Goal: Transaction & Acquisition: Obtain resource

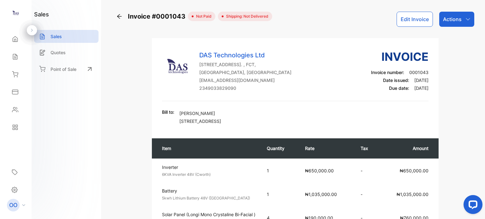
click at [449, 19] on p "Actions" at bounding box center [452, 19] width 19 height 8
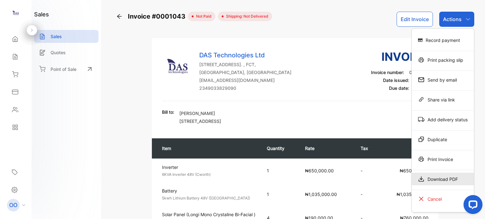
click at [439, 181] on div "Download PDF" at bounding box center [442, 179] width 62 height 13
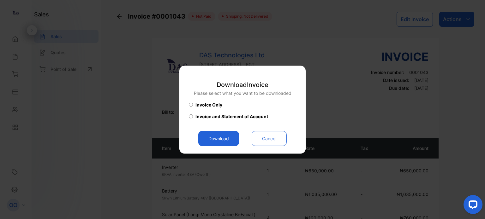
click at [220, 141] on button "Download" at bounding box center [218, 138] width 41 height 15
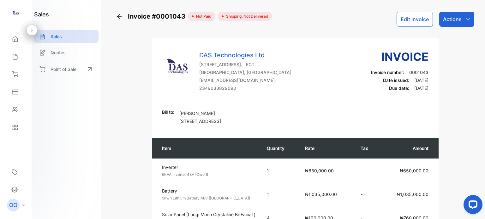
click at [413, 21] on button "Edit Invoice" at bounding box center [414, 19] width 36 height 15
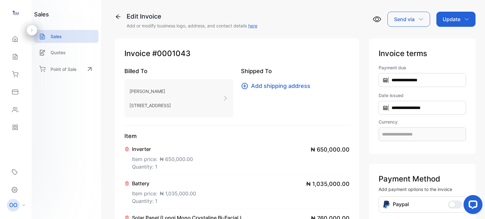
type input "**********"
click at [464, 14] on div "Update" at bounding box center [455, 19] width 39 height 15
click at [452, 40] on div "Invoice" at bounding box center [456, 40] width 36 height 13
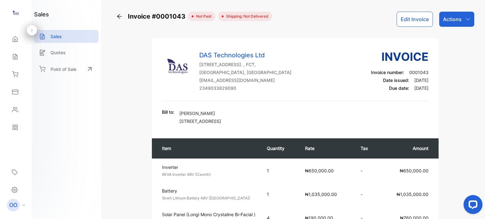
click at [456, 20] on p "Actions" at bounding box center [452, 19] width 19 height 8
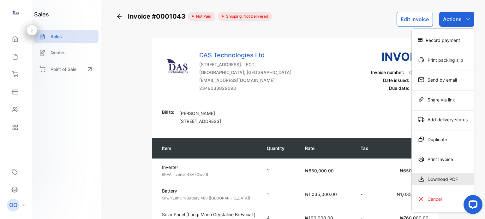
click at [441, 182] on div "Download PDF" at bounding box center [442, 179] width 62 height 13
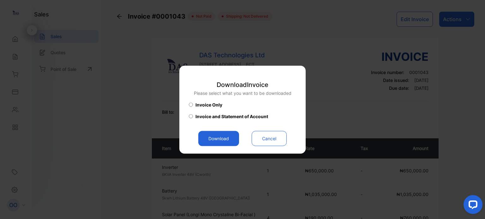
click at [216, 138] on button "Download" at bounding box center [218, 138] width 41 height 15
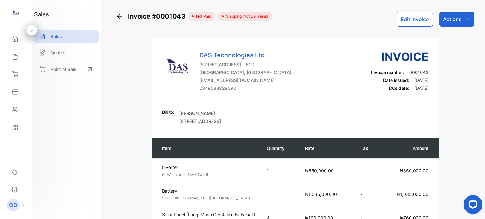
click at [450, 21] on p "Actions" at bounding box center [452, 19] width 19 height 8
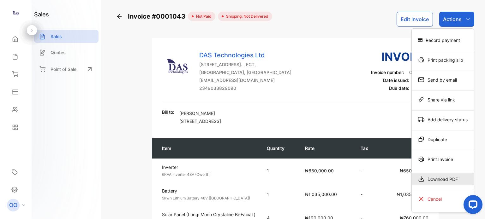
click at [435, 177] on div "Download PDF" at bounding box center [442, 179] width 62 height 13
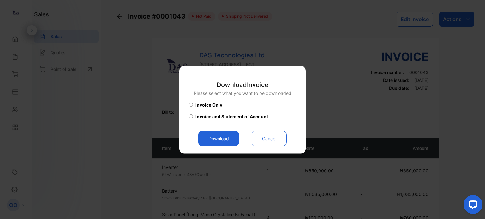
click at [214, 118] on span "Invoice and Statement of Account" at bounding box center [231, 116] width 73 height 7
click at [212, 135] on button "Download" at bounding box center [218, 138] width 41 height 15
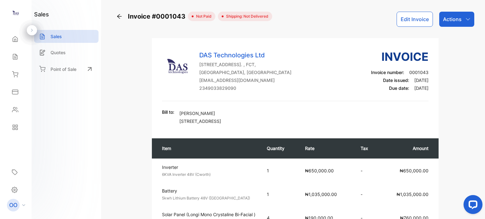
click at [457, 19] on p "Actions" at bounding box center [452, 19] width 19 height 8
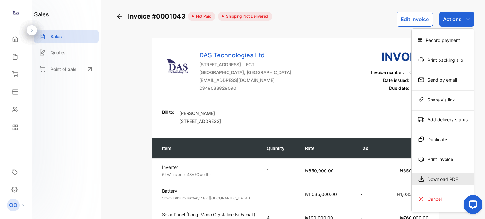
click at [434, 177] on div "Download PDF" at bounding box center [442, 179] width 62 height 13
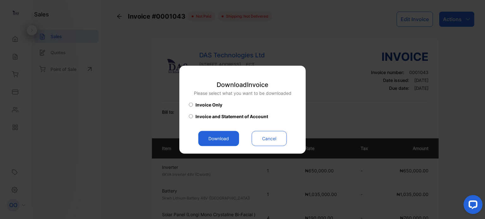
click at [201, 106] on span "Invoice Only" at bounding box center [208, 104] width 27 height 7
click at [210, 135] on button "Download" at bounding box center [218, 138] width 41 height 15
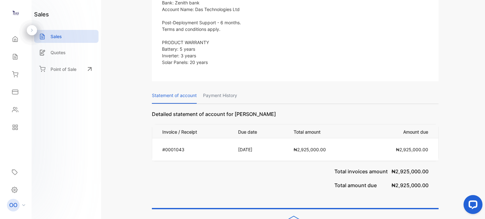
scroll to position [479, 0]
